Goal: Navigation & Orientation: Find specific page/section

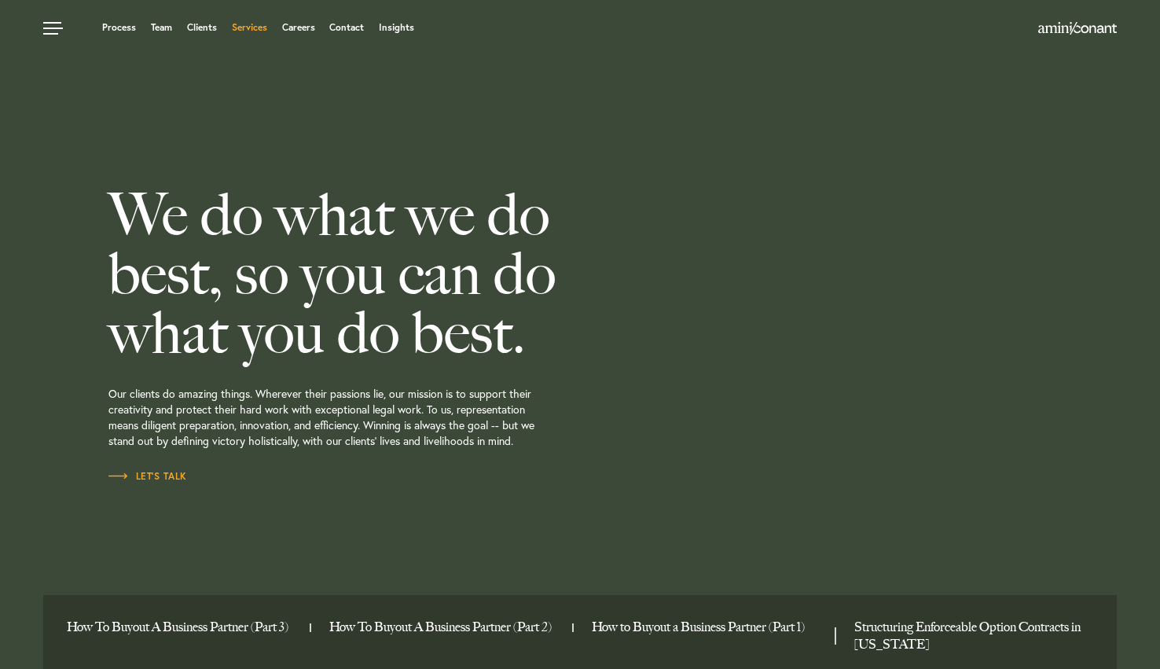
click at [235, 27] on link "Services" at bounding box center [249, 27] width 35 height 9
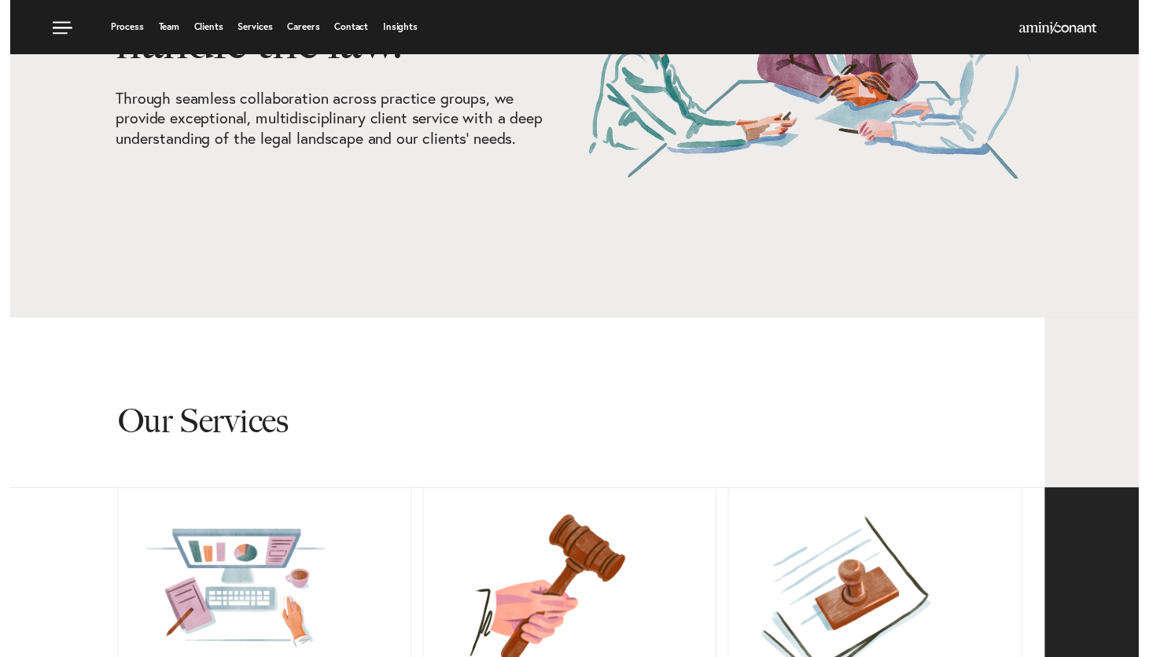
scroll to position [85, 0]
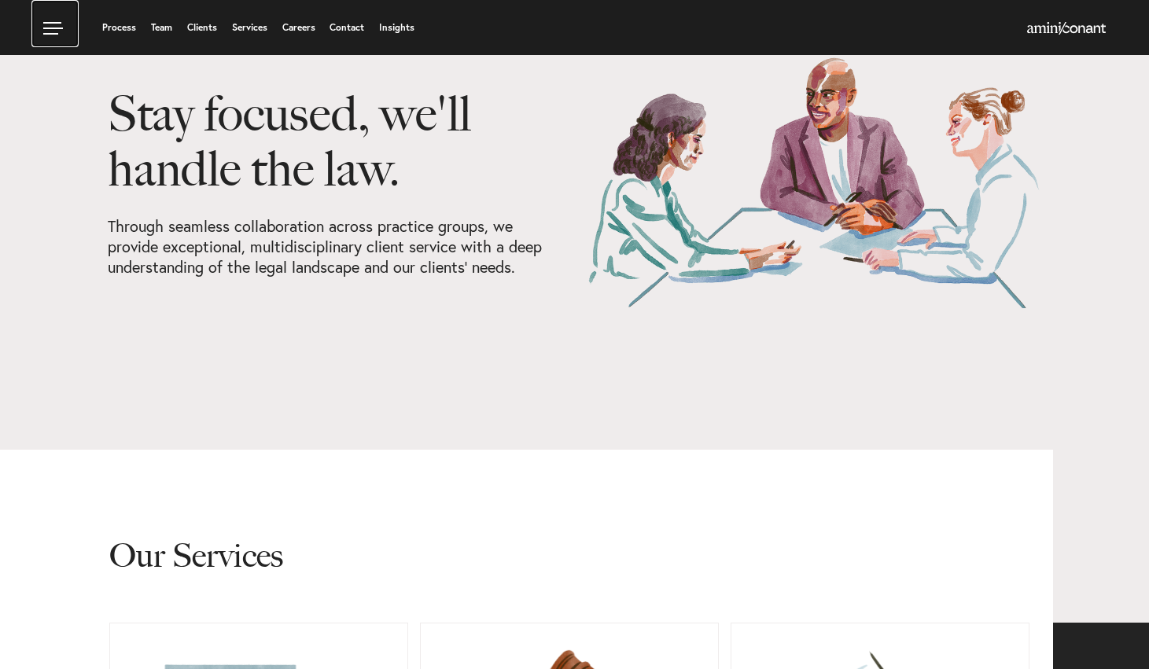
click at [53, 31] on link at bounding box center [54, 23] width 47 height 47
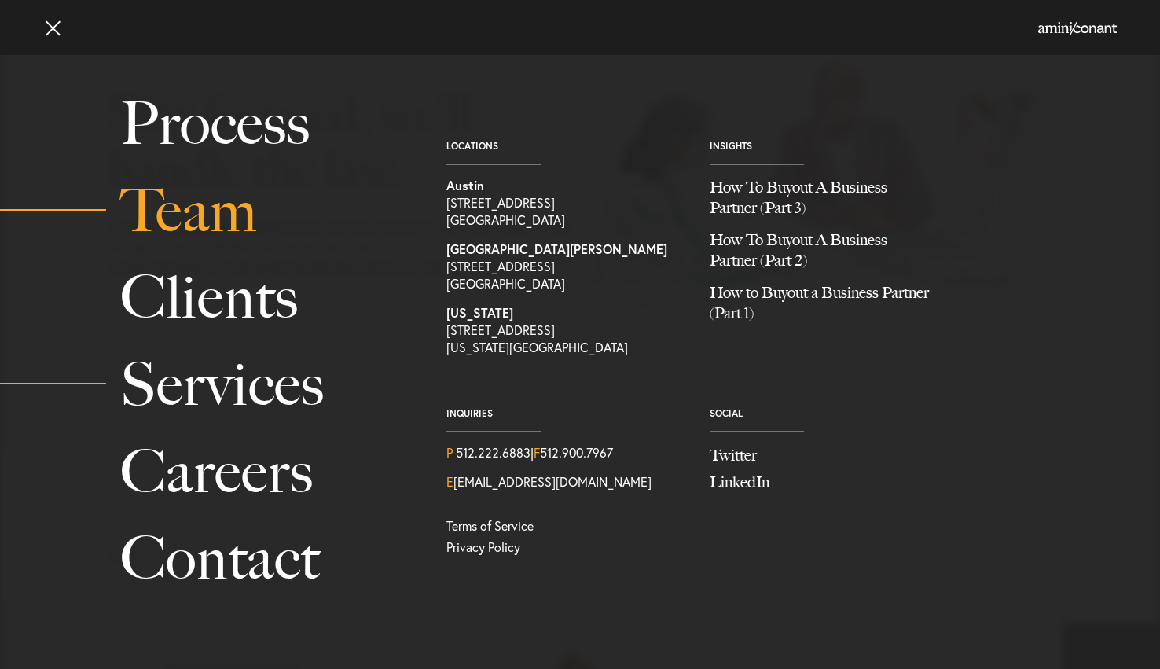
click at [174, 209] on link "Team" at bounding box center [265, 210] width 291 height 87
